Goal: Task Accomplishment & Management: Use online tool/utility

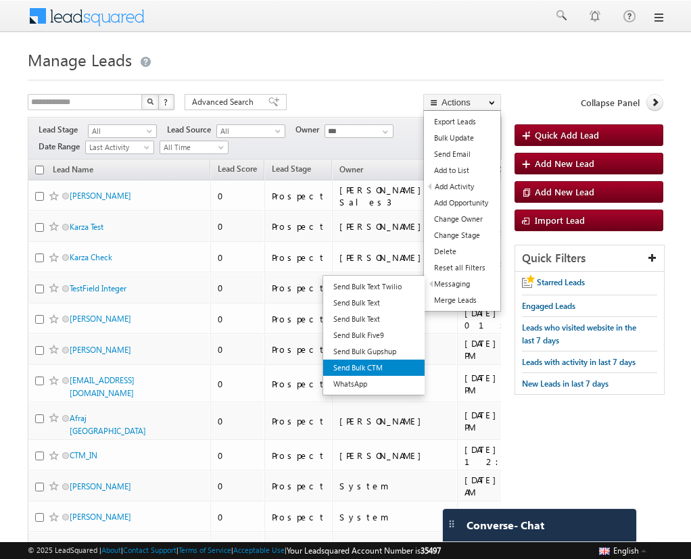
click at [352, 365] on link "Send Bulk CTM" at bounding box center [373, 368] width 101 height 16
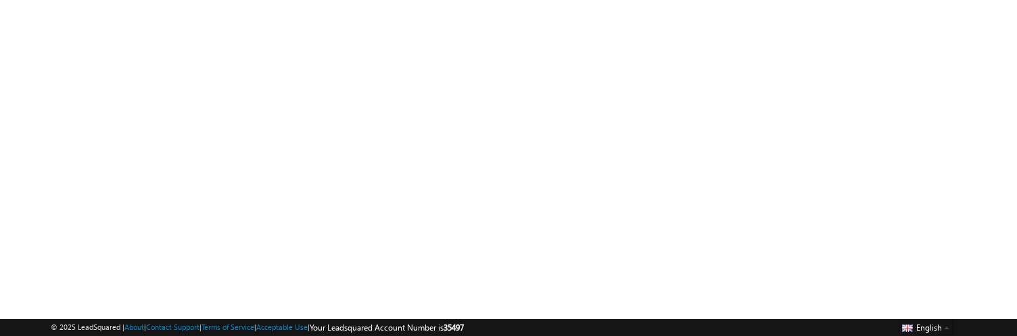
scroll to position [112, 0]
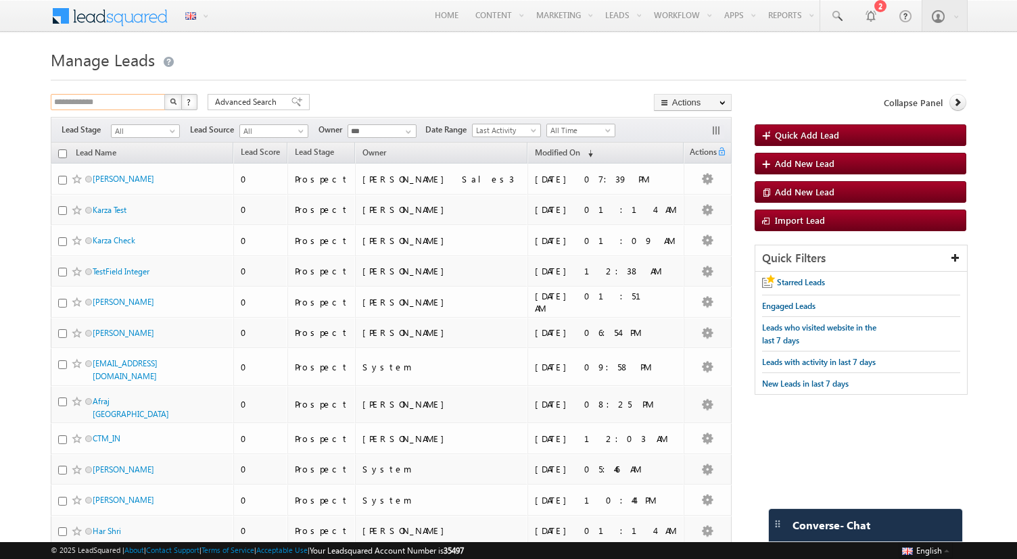
click at [122, 104] on input "**********" at bounding box center [109, 102] width 116 height 16
type input "**********"
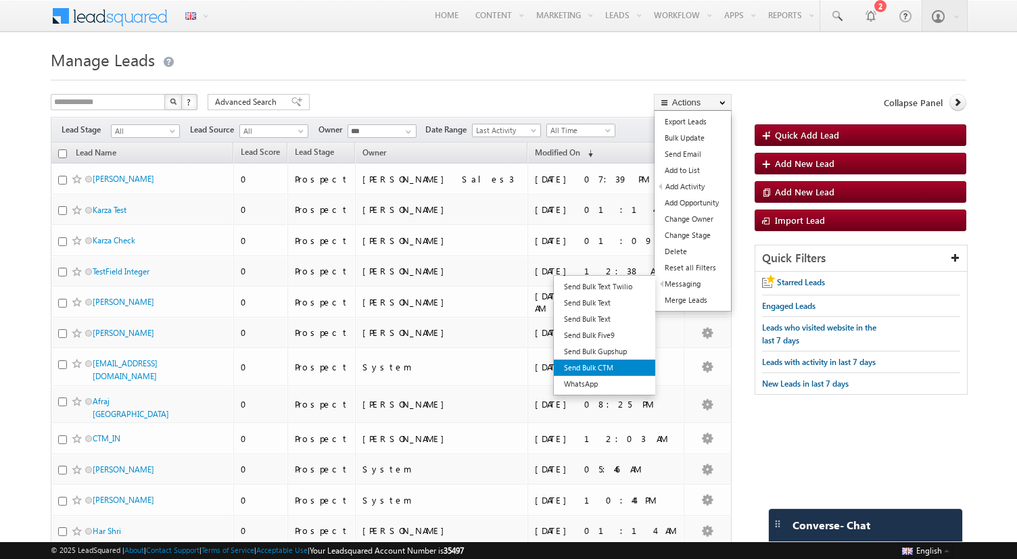
click at [604, 363] on link "Send Bulk CTM" at bounding box center [604, 368] width 101 height 16
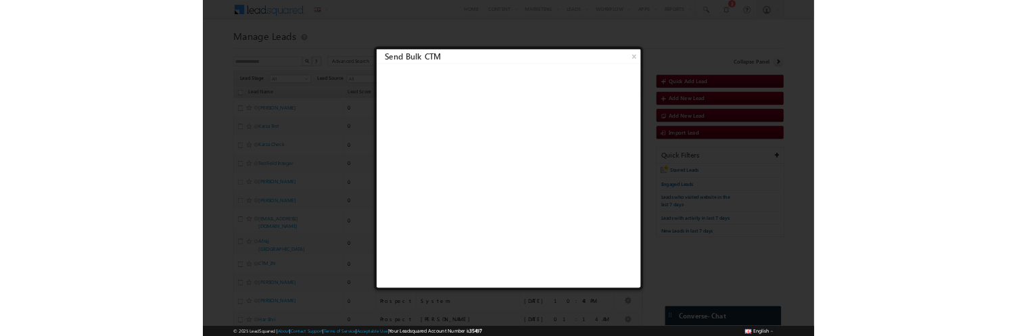
scroll to position [1, 0]
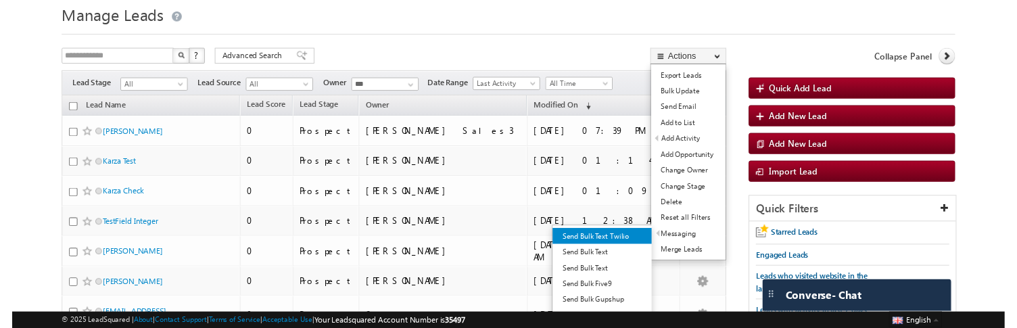
scroll to position [55, 0]
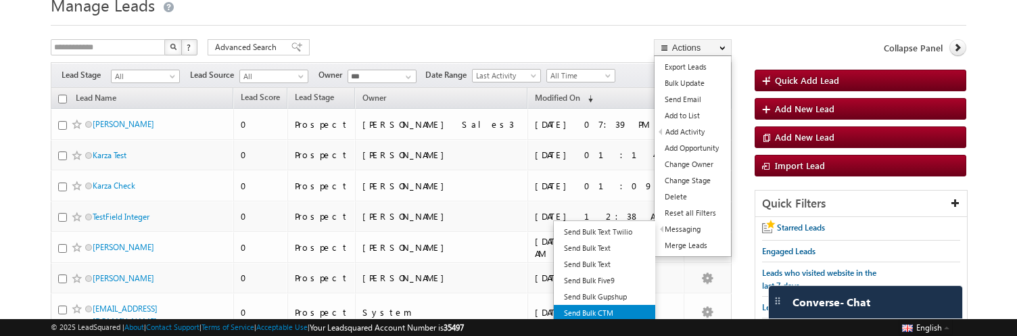
click at [602, 310] on link "Send Bulk CTM" at bounding box center [604, 313] width 101 height 16
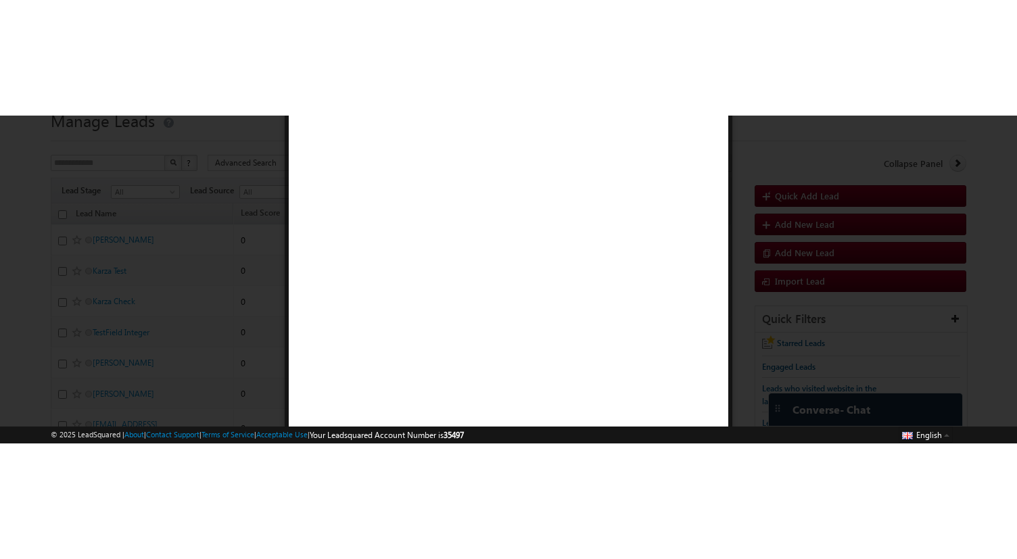
scroll to position [0, 0]
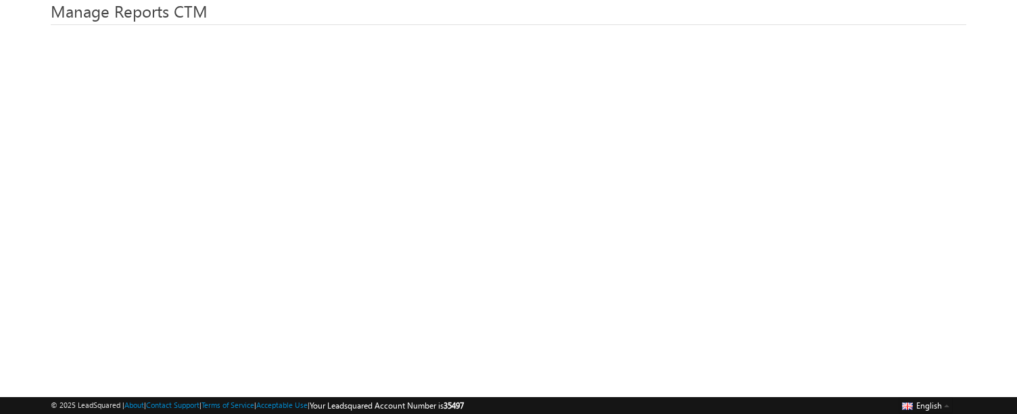
scroll to position [72, 0]
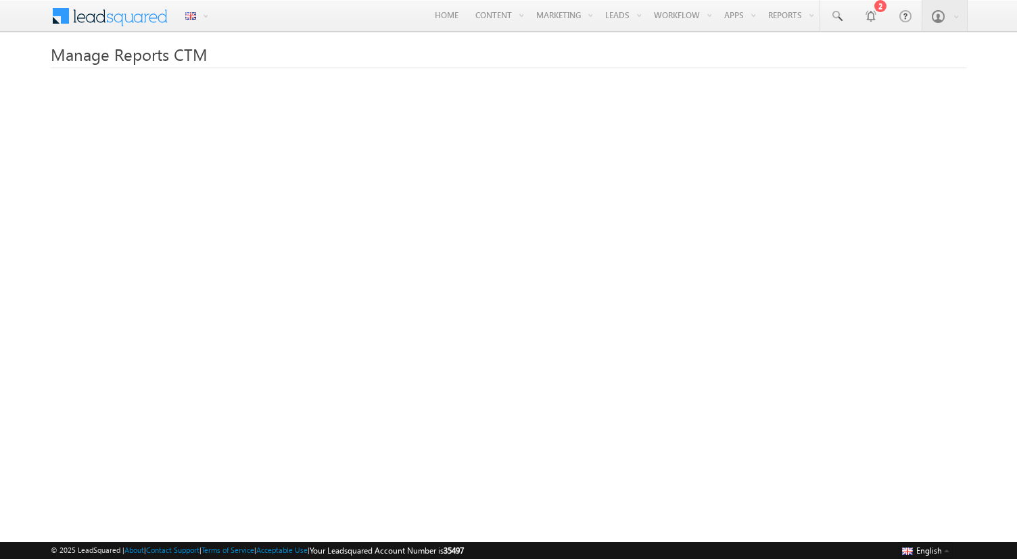
scroll to position [82, 0]
